Goal: Task Accomplishment & Management: Use online tool/utility

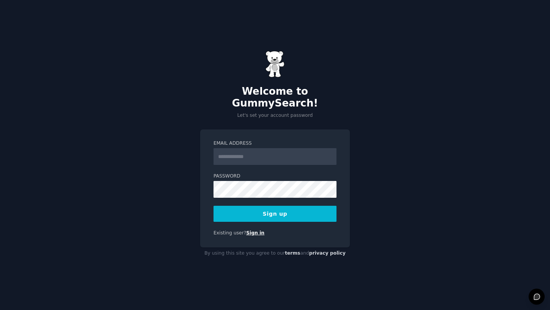
click at [258, 230] on link "Sign in" at bounding box center [255, 232] width 18 height 5
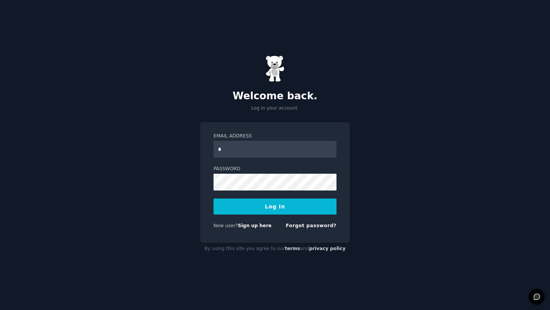
type input "**********"
click at [259, 212] on button "Log In" at bounding box center [274, 206] width 123 height 16
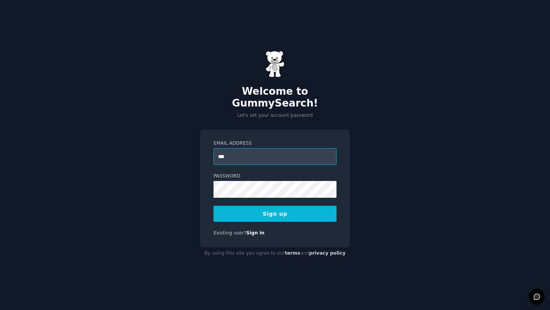
type input "**********"
click at [275, 208] on button "Sign up" at bounding box center [274, 214] width 123 height 16
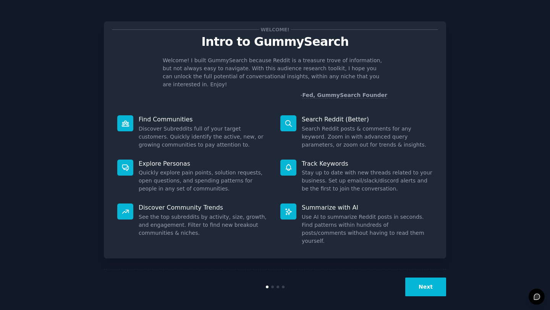
click at [417, 287] on button "Next" at bounding box center [425, 286] width 41 height 19
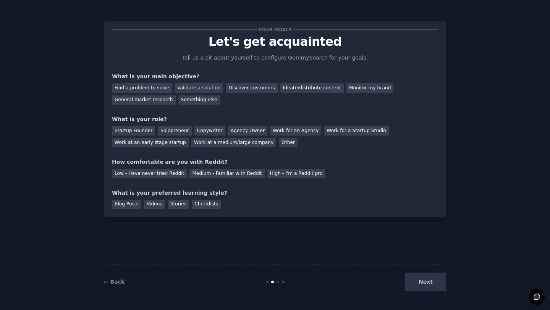
click at [421, 282] on div "Next" at bounding box center [389, 282] width 114 height 19
click at [427, 286] on div "Next" at bounding box center [389, 282] width 114 height 19
click at [426, 280] on div "Next" at bounding box center [389, 282] width 114 height 19
click at [157, 89] on div "Find a problem to solve" at bounding box center [142, 88] width 60 height 10
click at [209, 86] on div "Validate a solution" at bounding box center [198, 88] width 48 height 10
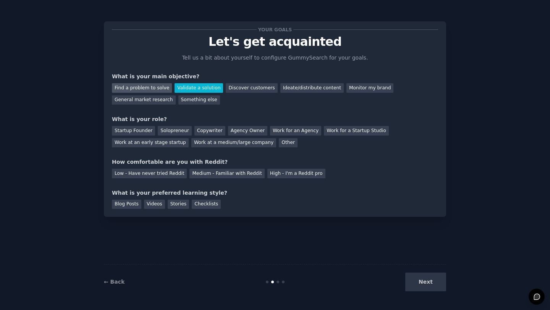
click at [155, 92] on div "Find a problem to solve" at bounding box center [142, 88] width 60 height 10
click at [138, 126] on div "Startup Founder" at bounding box center [133, 131] width 43 height 10
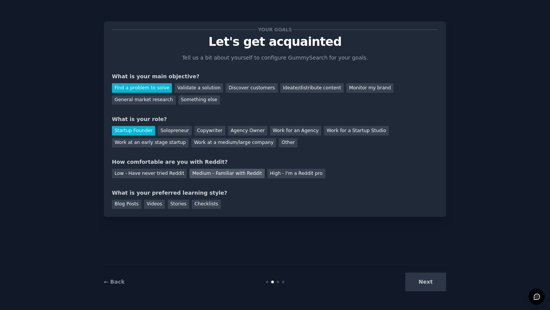
click at [200, 173] on div "Medium - Familiar with Reddit" at bounding box center [226, 174] width 75 height 10
click at [134, 206] on div "Blog Posts" at bounding box center [126, 205] width 29 height 10
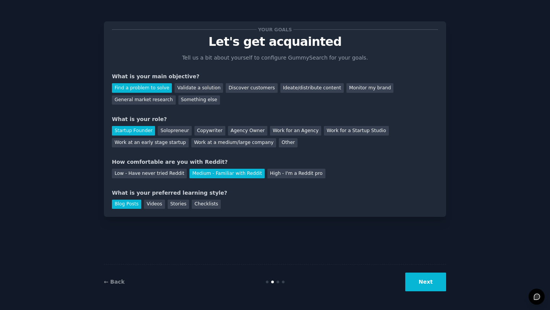
click at [414, 292] on div "← Back Next" at bounding box center [275, 281] width 342 height 35
click at [417, 282] on button "Next" at bounding box center [425, 282] width 41 height 19
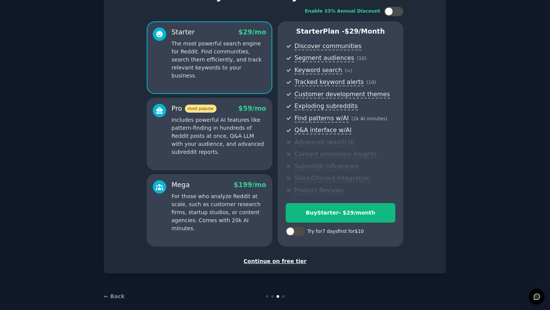
scroll to position [56, 0]
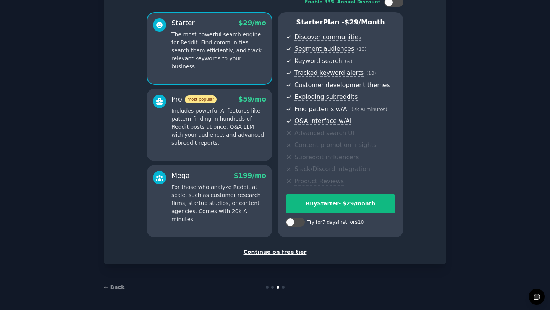
click at [279, 252] on div "Continue on free tier" at bounding box center [275, 252] width 326 height 8
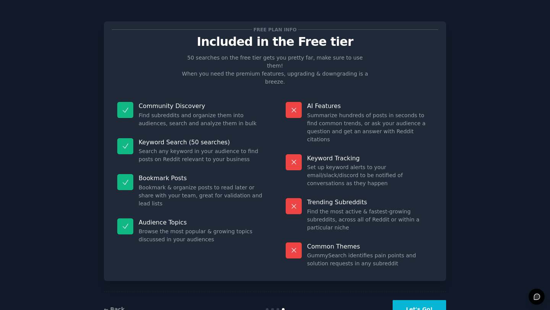
click at [412, 300] on button "Let's Go!" at bounding box center [418, 309] width 53 height 19
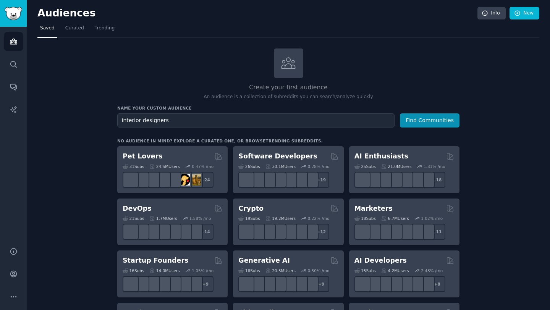
type input "interior designers"
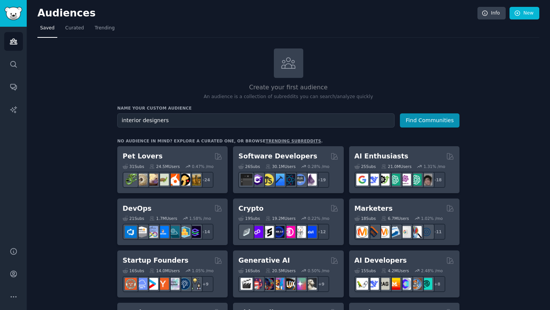
click at [400, 113] on button "Find Communities" at bounding box center [430, 120] width 60 height 14
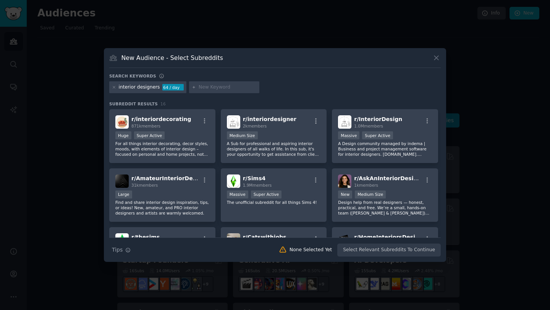
click at [219, 84] on input "text" at bounding box center [227, 87] width 58 height 7
type input "revisions and meetings"
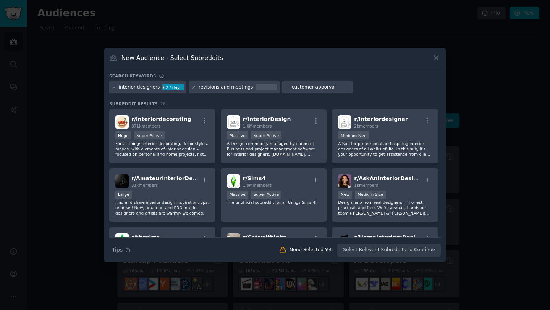
type input "customer apporvals"
click at [382, 254] on div "Search Tips Tips None Selected Yet Select Relevant Subreddits To Continue" at bounding box center [274, 246] width 331 height 19
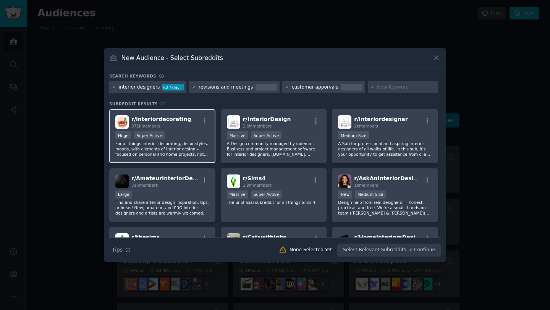
click at [158, 117] on span "r/ interiordecorating" at bounding box center [161, 119] width 60 height 6
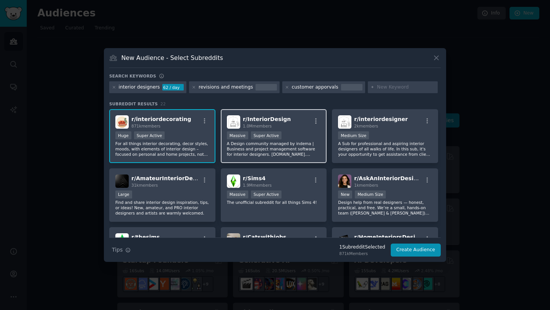
click at [291, 144] on p "A Design community managed by indema | Business and project management software…" at bounding box center [274, 149] width 94 height 16
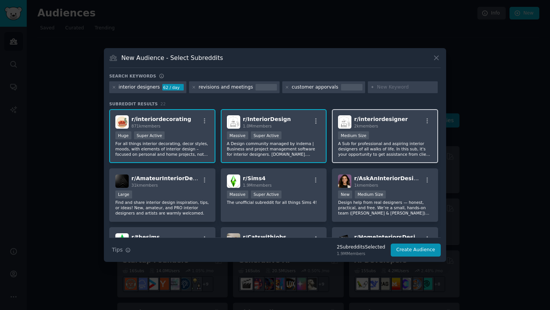
click at [390, 142] on p "A Sub for professional and aspiring interior designers of all walks of life. In…" at bounding box center [385, 149] width 94 height 16
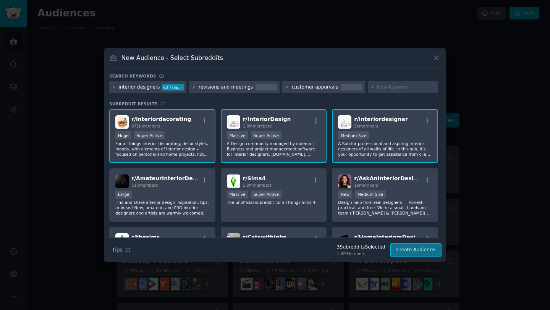
click at [420, 253] on button "Create Audience" at bounding box center [415, 250] width 50 height 13
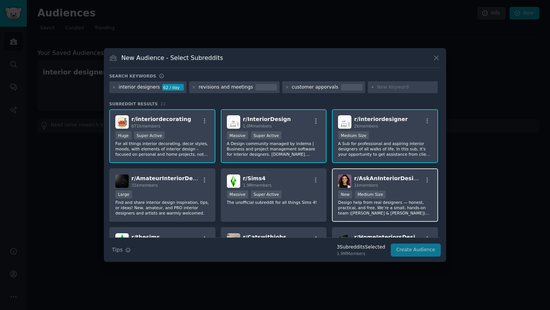
click at [394, 205] on p "Design help from real designers — honest, practical, and free. We’re a small, h…" at bounding box center [385, 208] width 94 height 16
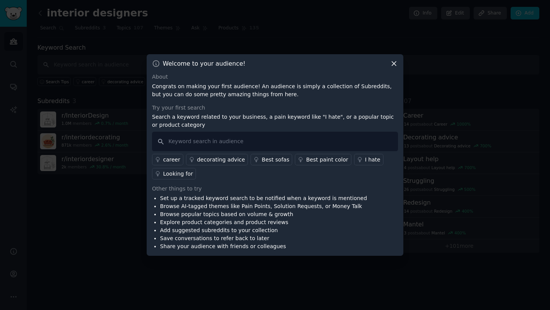
click at [392, 62] on icon at bounding box center [394, 64] width 4 height 4
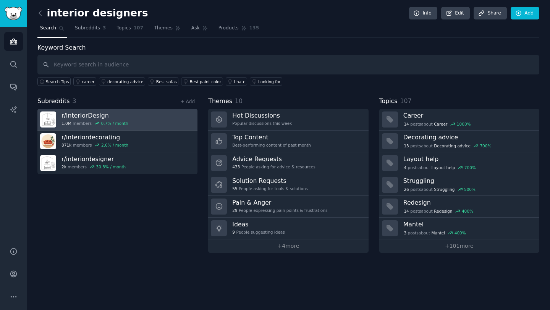
click at [152, 116] on link "r/ InteriorDesign 1.0M members 0.7 % / month" at bounding box center [117, 120] width 160 height 22
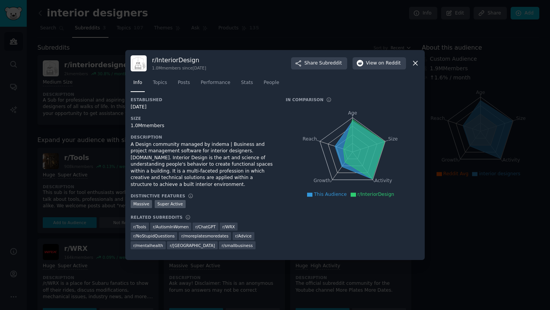
click at [413, 61] on icon at bounding box center [415, 63] width 4 height 4
